Goal: Information Seeking & Learning: Learn about a topic

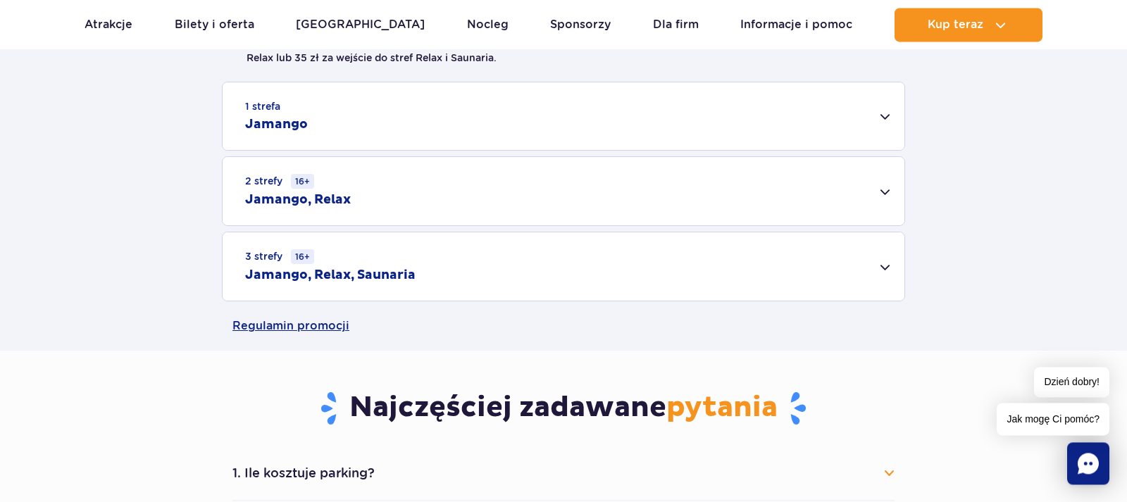
scroll to position [443, 0]
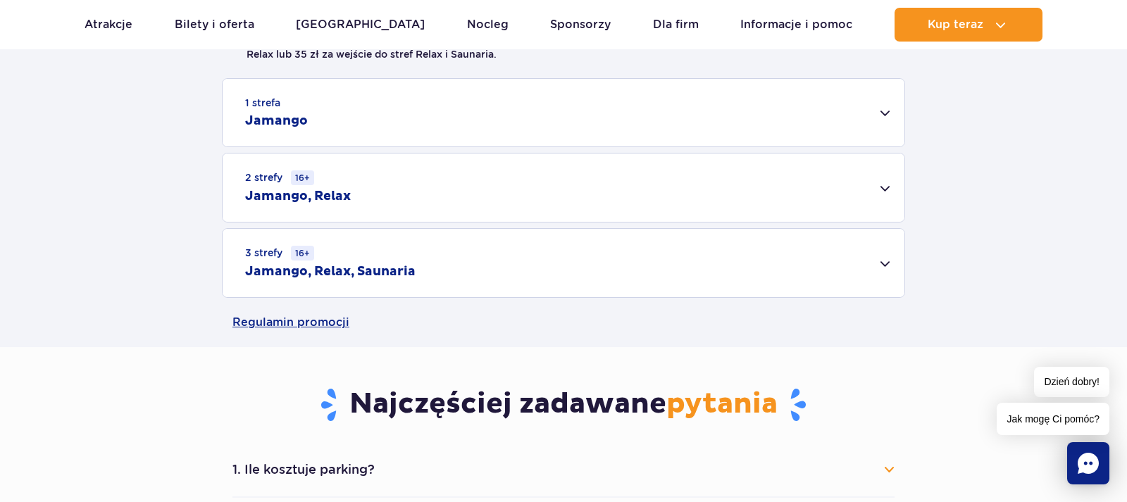
click at [885, 263] on div "3 strefy 16+ Jamango, Relax, Saunaria" at bounding box center [564, 263] width 682 height 68
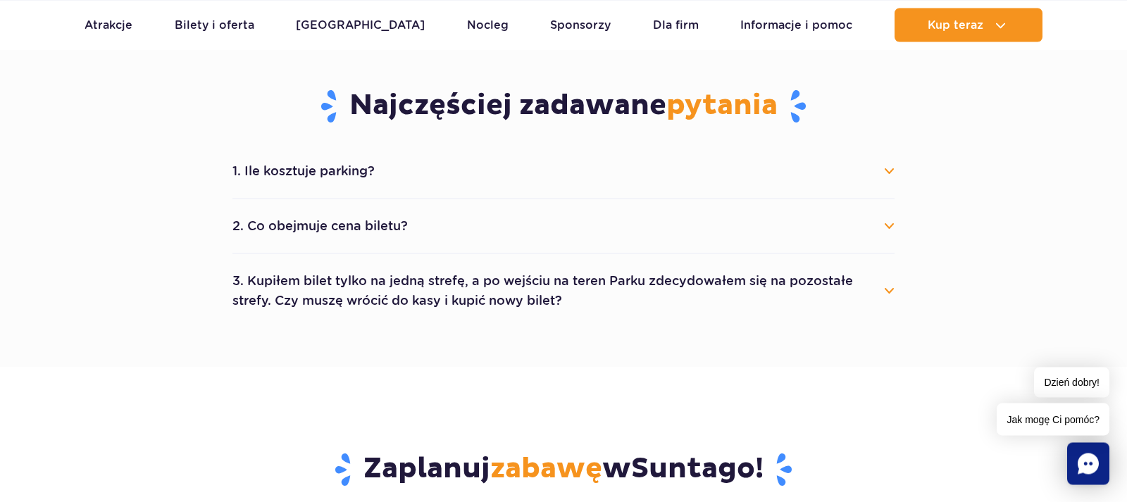
scroll to position [934, 0]
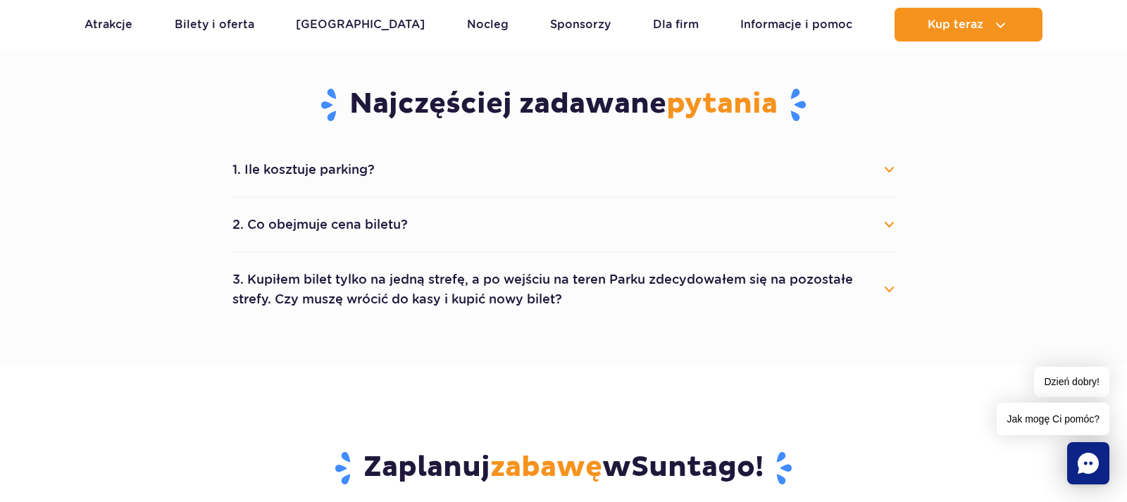
click at [891, 291] on button "3. Kupiłem bilet tylko na jedną strefę, a po wejściu na teren Parku zdecydowałe…" at bounding box center [563, 289] width 662 height 51
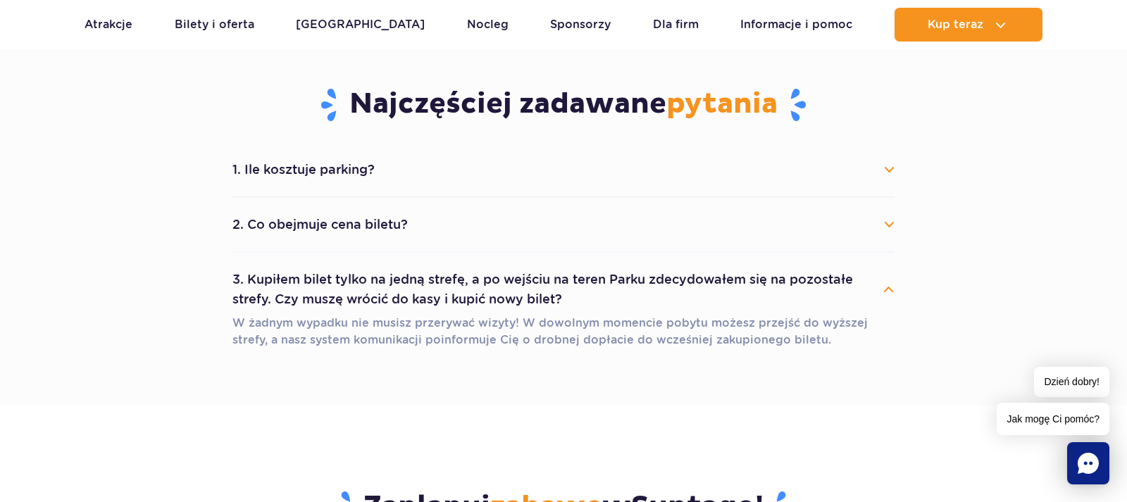
click at [356, 172] on button "1. Ile kosztuje parking?" at bounding box center [563, 169] width 662 height 31
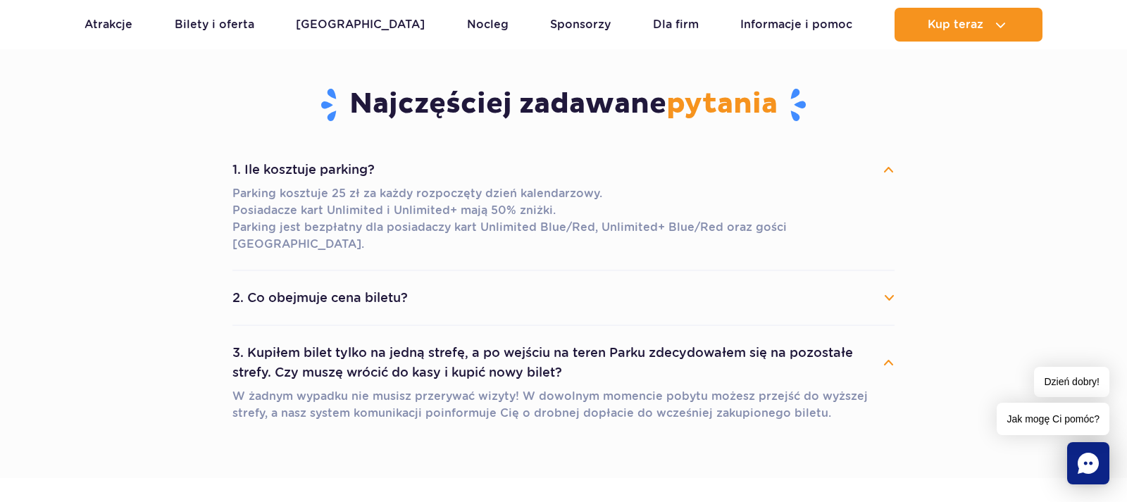
click at [890, 282] on button "2. Co obejmuje cena biletu?" at bounding box center [563, 297] width 662 height 31
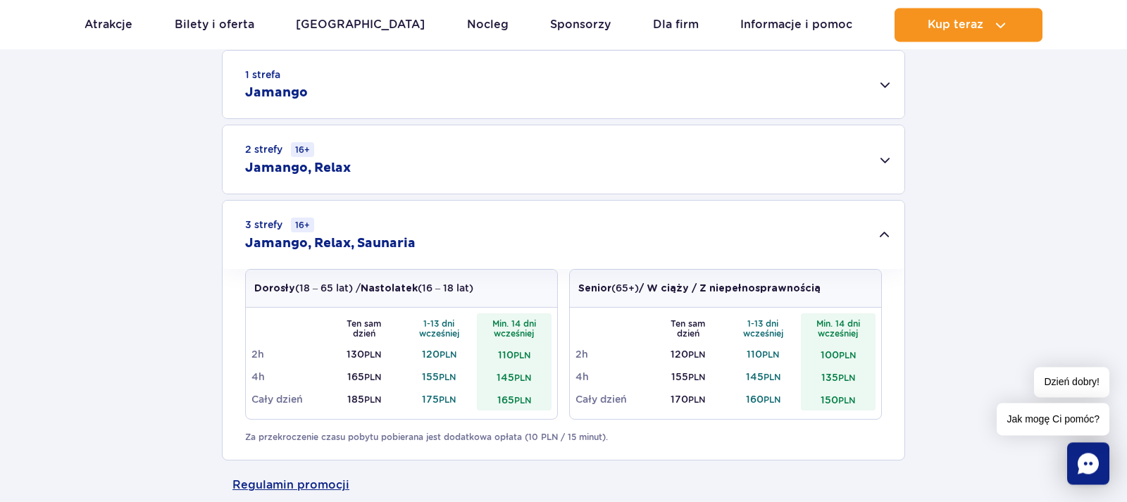
scroll to position [467, 0]
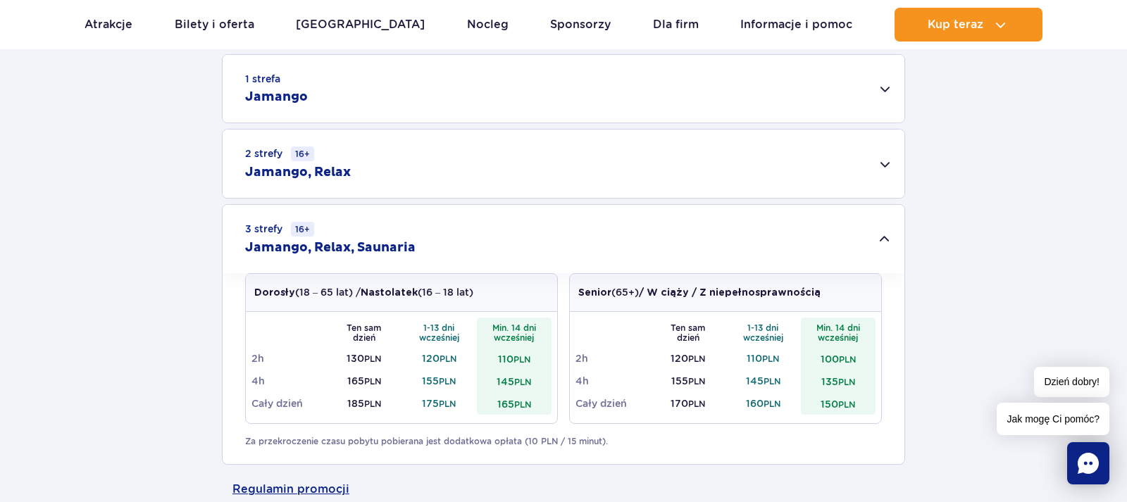
click at [883, 165] on div "2 strefy 16+ Jamango, Relax" at bounding box center [564, 164] width 682 height 68
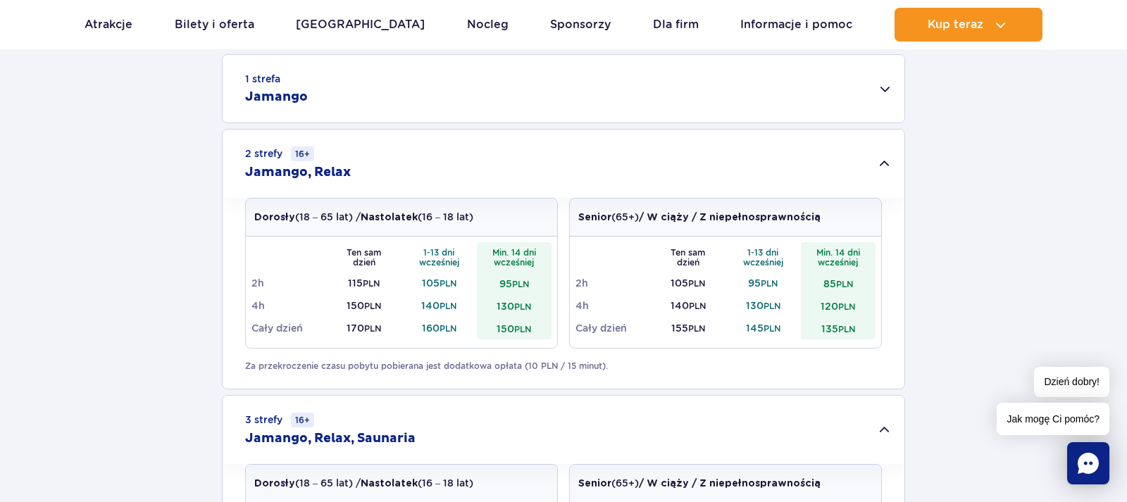
click at [888, 88] on div "1 strefa Jamango" at bounding box center [564, 89] width 682 height 68
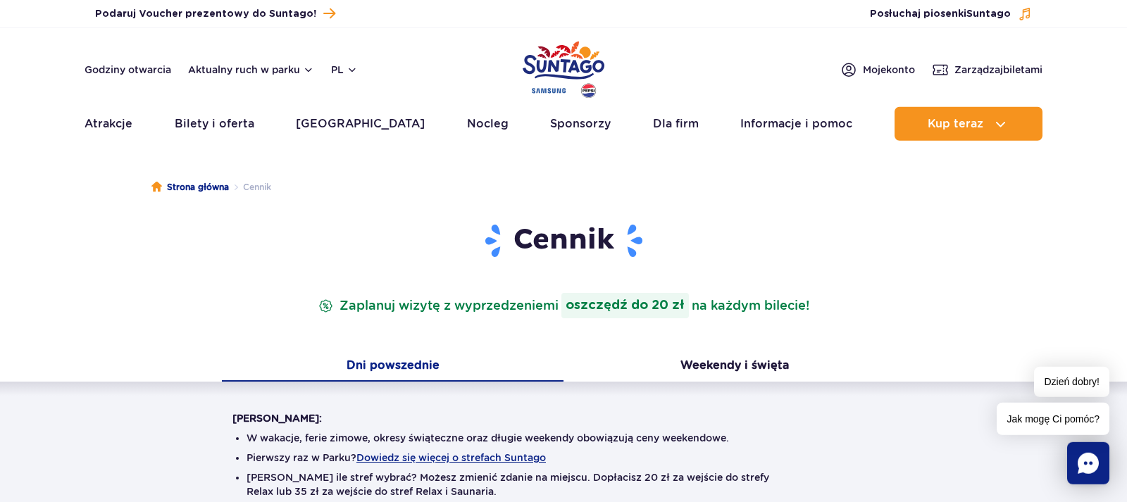
scroll to position [0, 0]
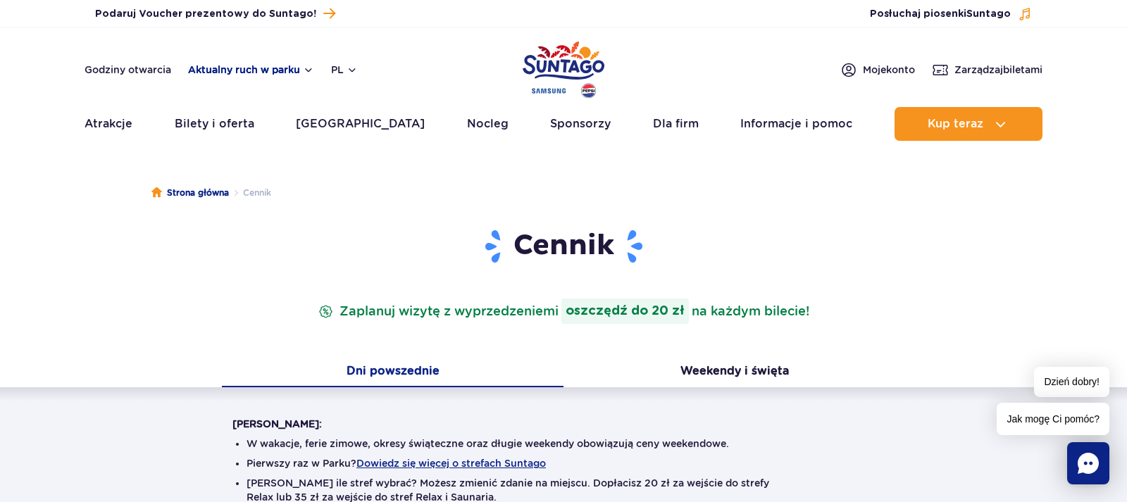
click at [306, 69] on button "Aktualny ruch w parku" at bounding box center [251, 69] width 126 height 11
click at [257, 71] on button "Aktualny ruch w parku" at bounding box center [251, 69] width 126 height 11
click at [147, 66] on link "Godziny otwarcia" at bounding box center [128, 70] width 87 height 14
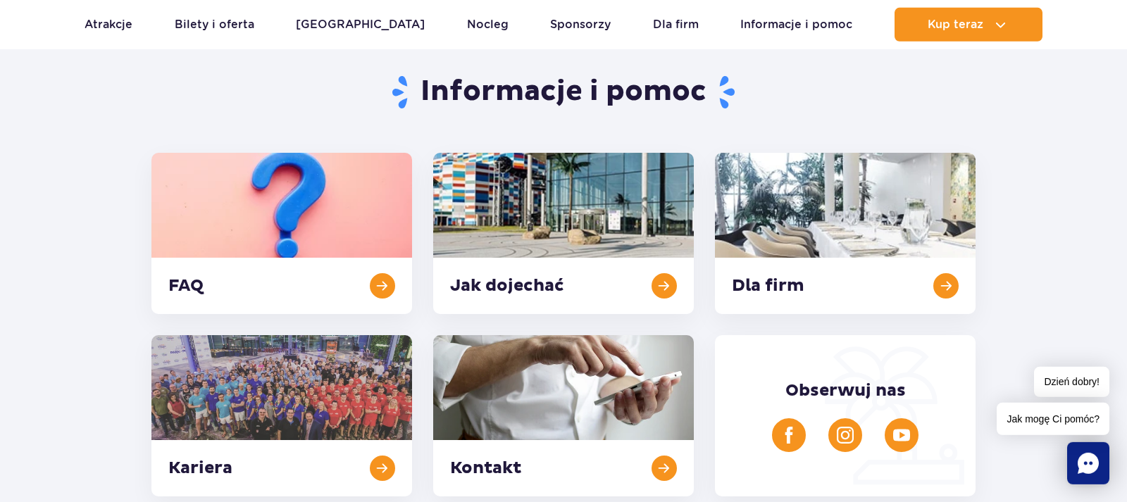
scroll to position [116, 0]
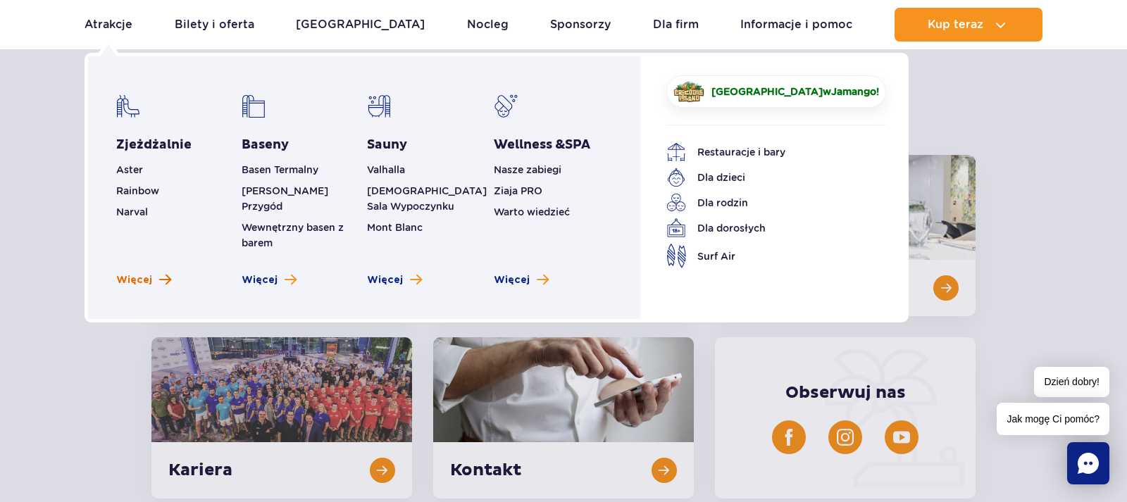
click at [163, 273] on span "Zobacz więcej zjeżdżalni" at bounding box center [165, 279] width 12 height 13
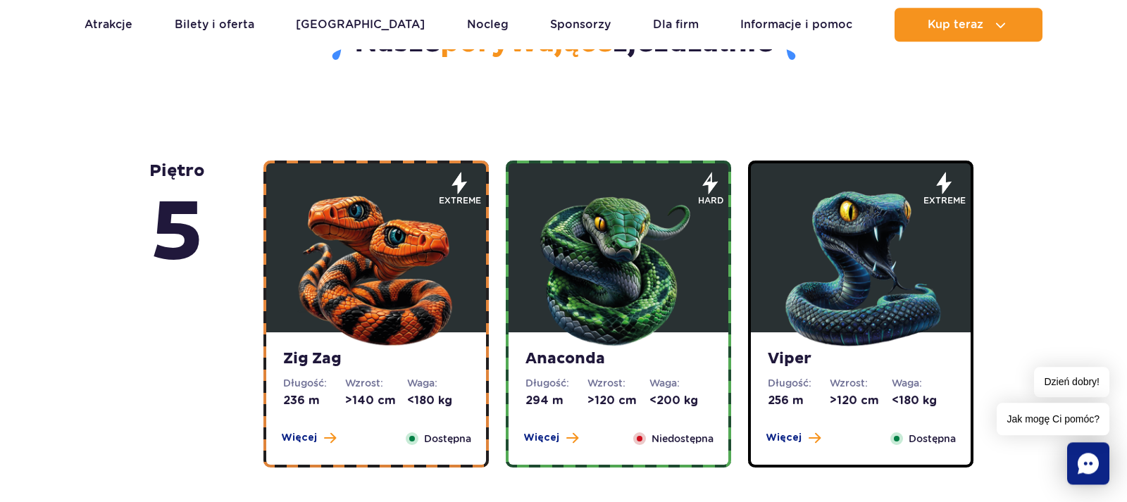
scroll to position [778, 0]
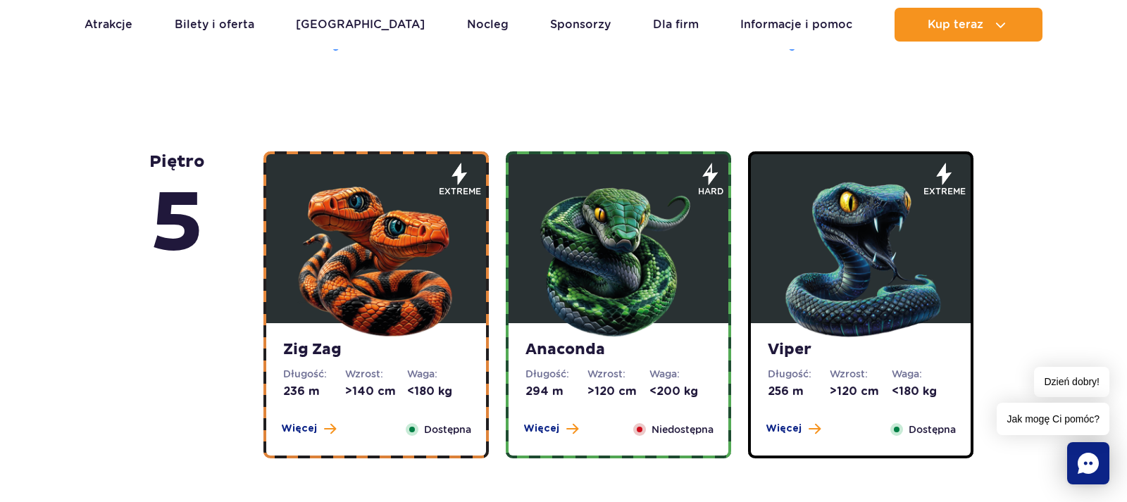
click at [411, 430] on span at bounding box center [412, 429] width 13 height 13
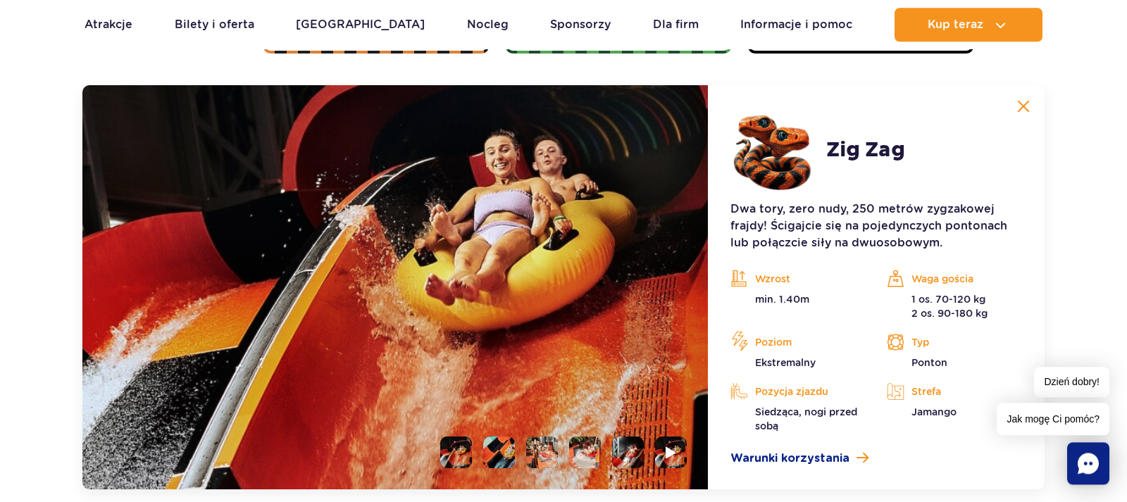
scroll to position [1184, 0]
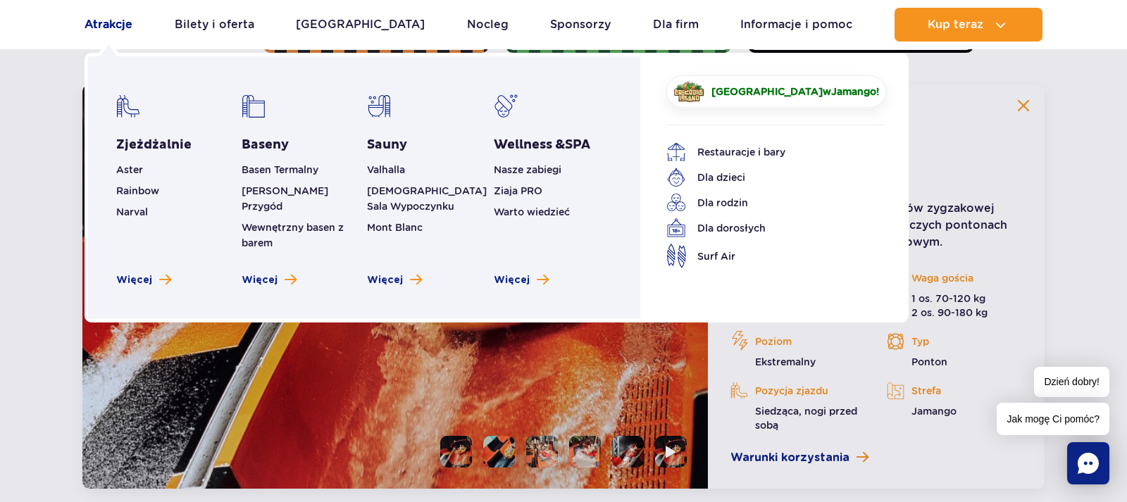
click at [118, 27] on link "Atrakcje" at bounding box center [109, 25] width 48 height 34
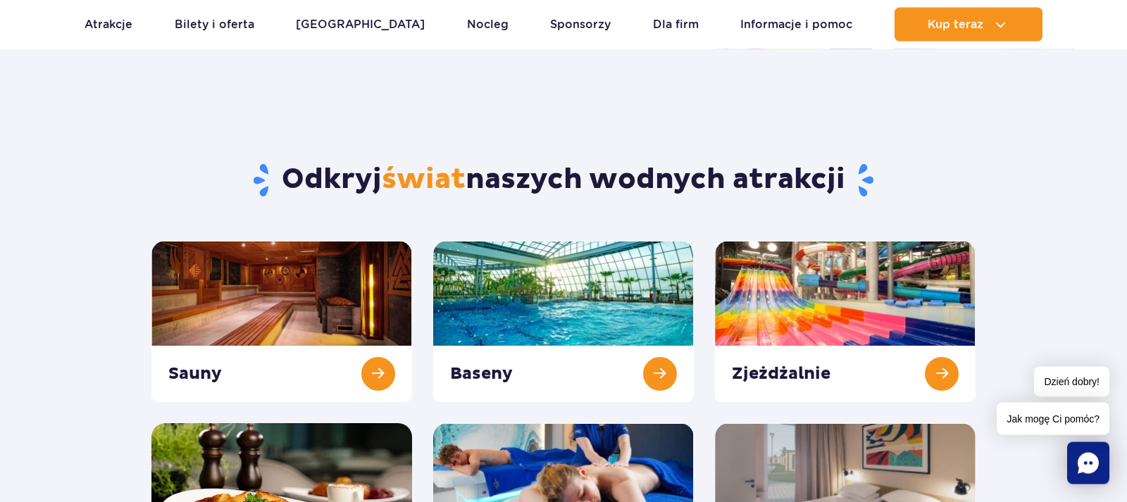
scroll to position [24, 0]
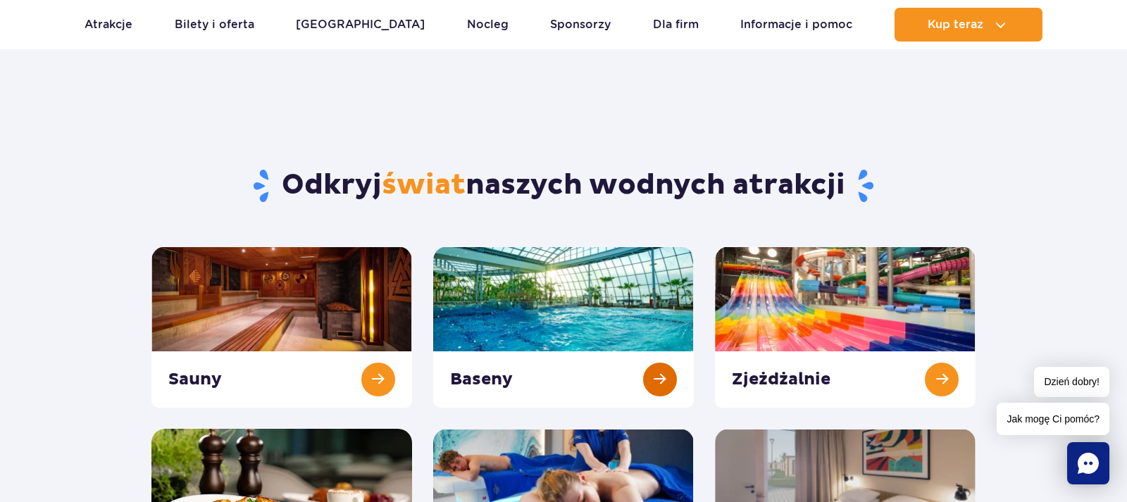
click at [540, 313] on link at bounding box center [563, 327] width 261 height 161
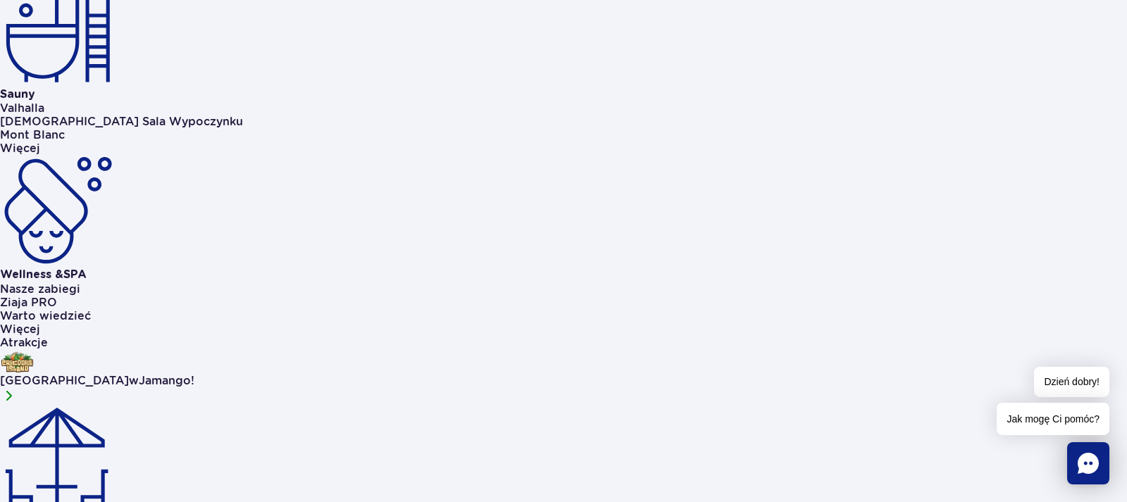
scroll to position [1093, 0]
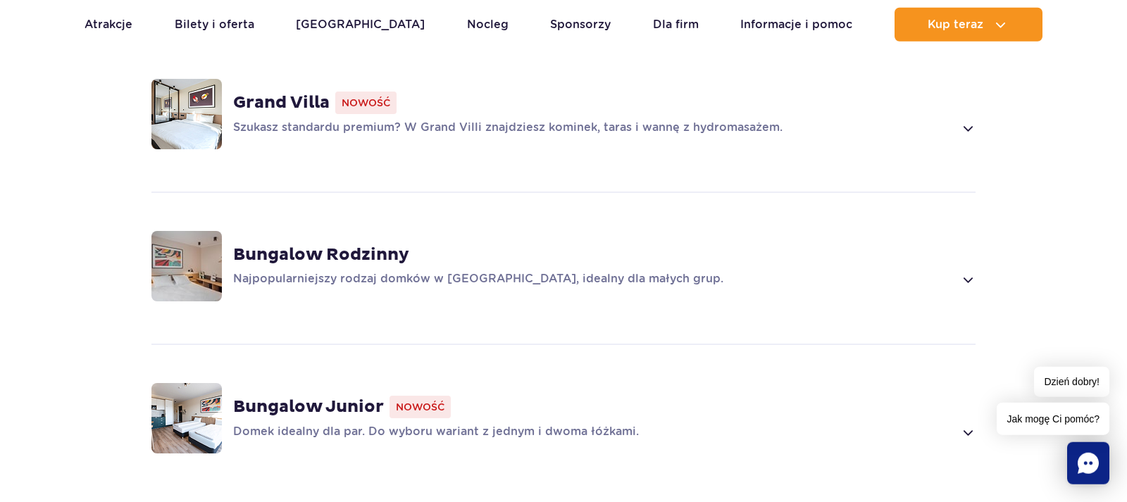
scroll to position [1030, 0]
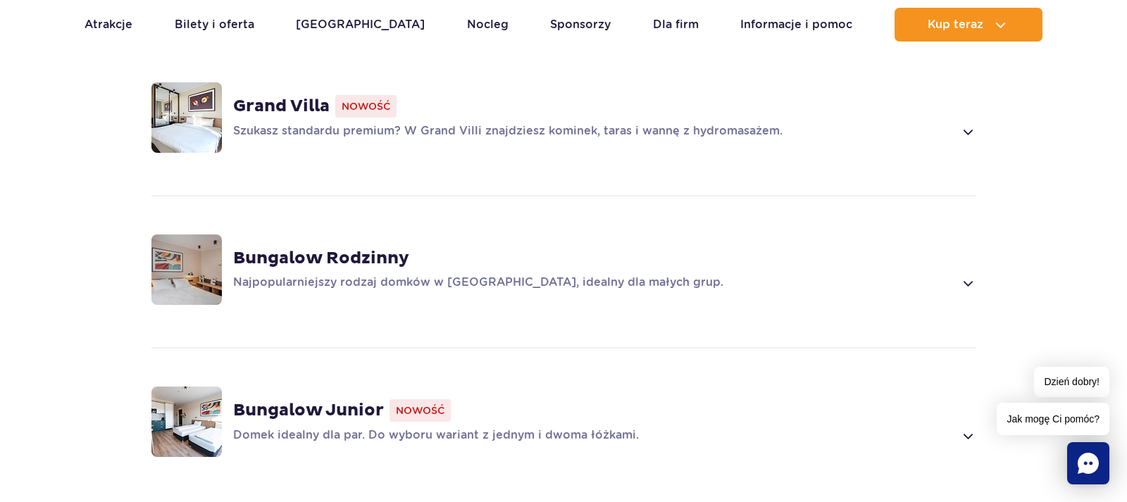
click at [271, 400] on strong "Bungalow Junior" at bounding box center [308, 410] width 151 height 21
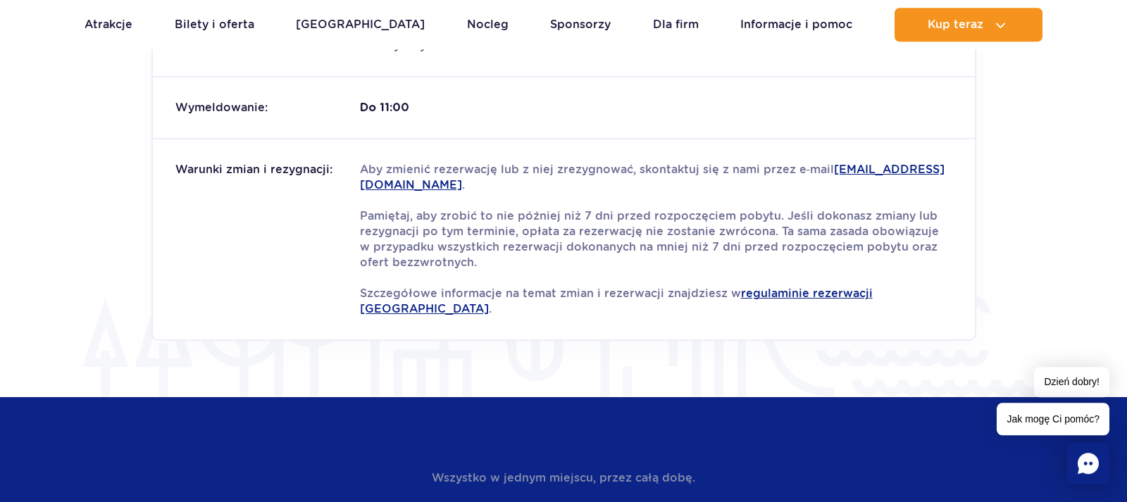
scroll to position [2573, 0]
